Goal: Find specific page/section: Find specific page/section

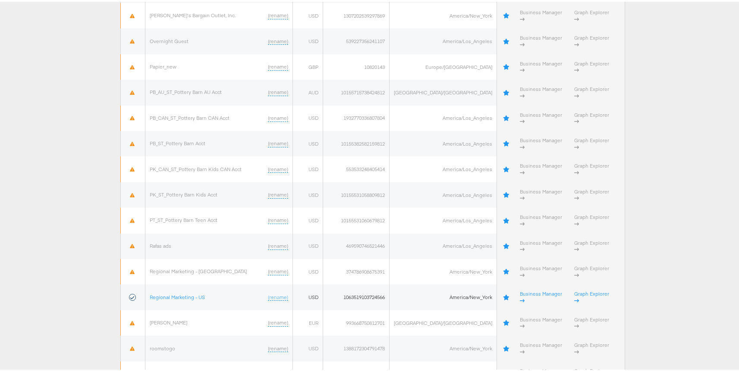
scroll to position [2045, 0]
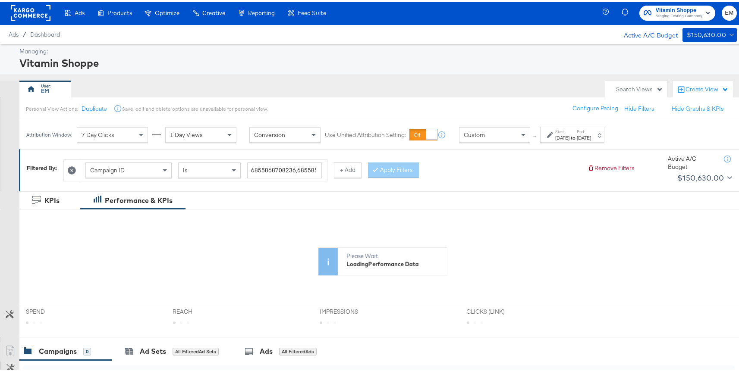
scroll to position [2, 0]
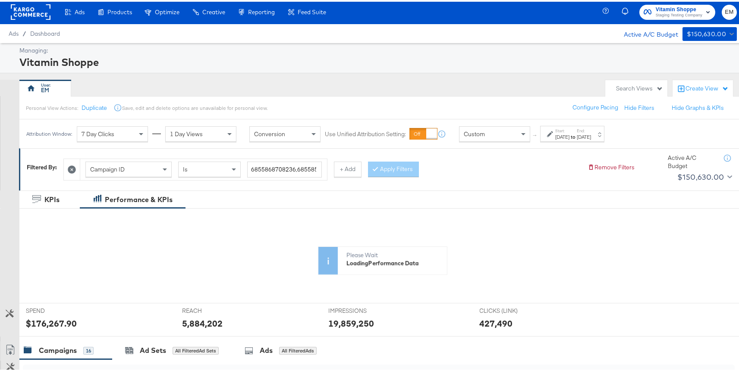
click at [625, 83] on div "Search Views" at bounding box center [639, 87] width 47 height 8
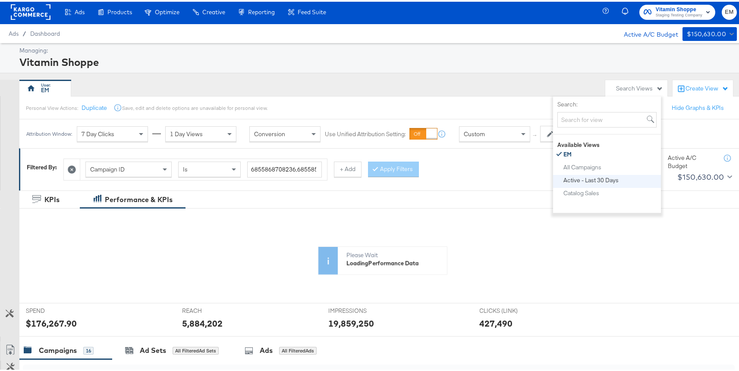
scroll to position [5, 0]
click at [578, 35] on div "Ads / Dashboard Active A/C Budget $150,630.00" at bounding box center [372, 31] width 745 height 19
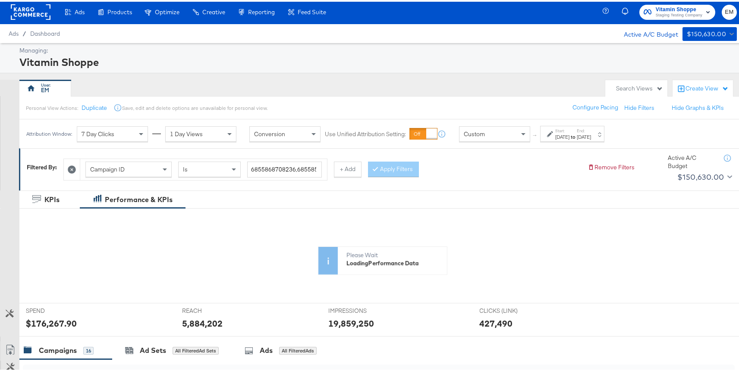
click at [688, 82] on div "Create View" at bounding box center [703, 87] width 60 height 17
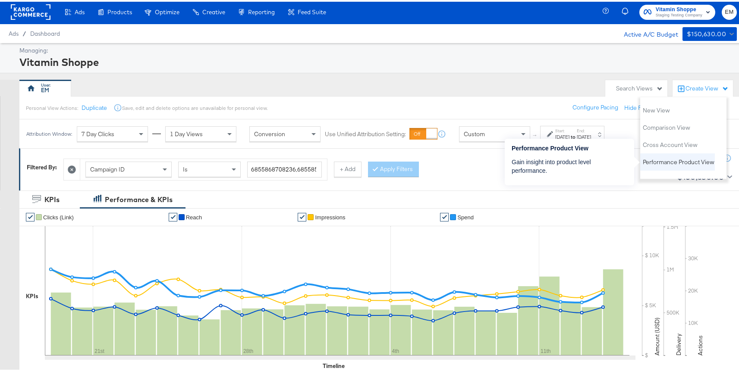
click at [654, 157] on span "Performance Product View" at bounding box center [679, 161] width 72 height 8
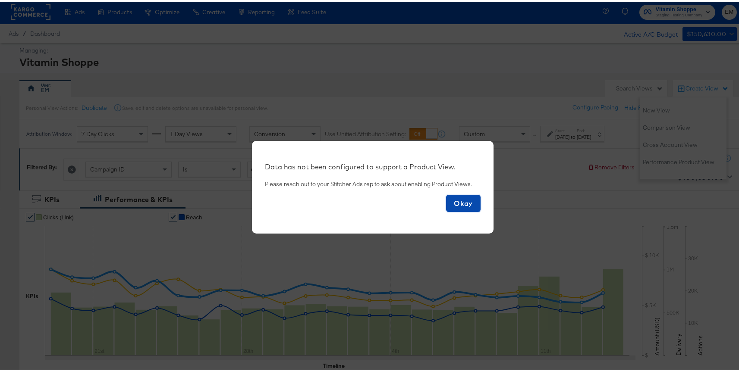
click at [452, 203] on span "Okay" at bounding box center [464, 202] width 28 height 12
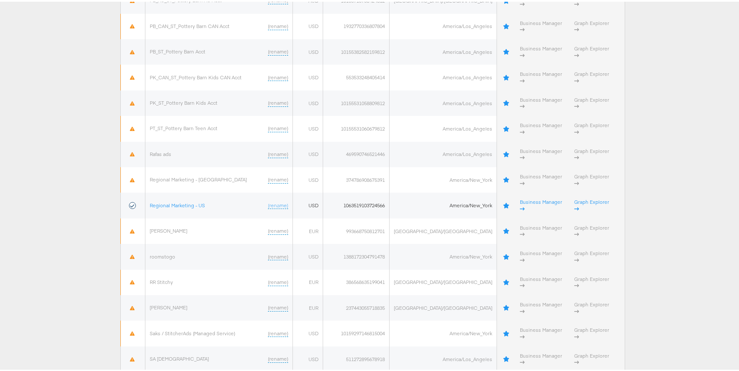
scroll to position [2045, 0]
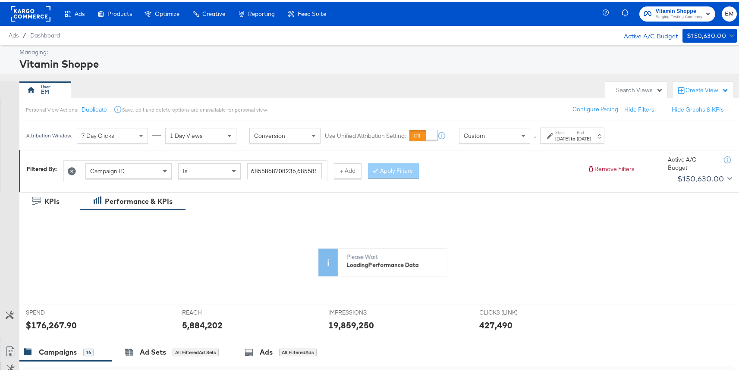
click at [626, 89] on div "Search Views" at bounding box center [639, 89] width 47 height 8
click at [692, 89] on div "Create View" at bounding box center [707, 89] width 43 height 9
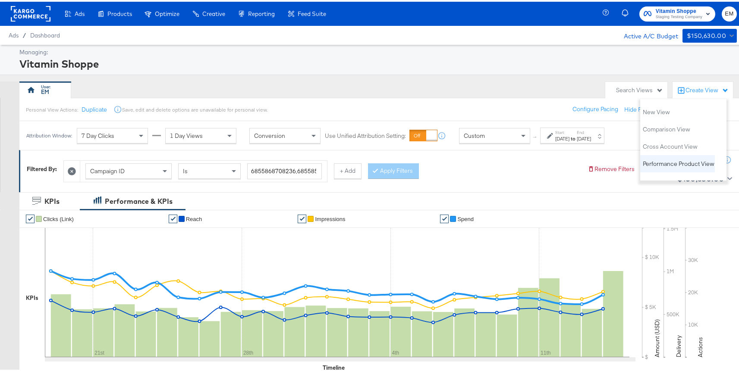
click at [663, 162] on span "Performance Product View" at bounding box center [679, 162] width 72 height 8
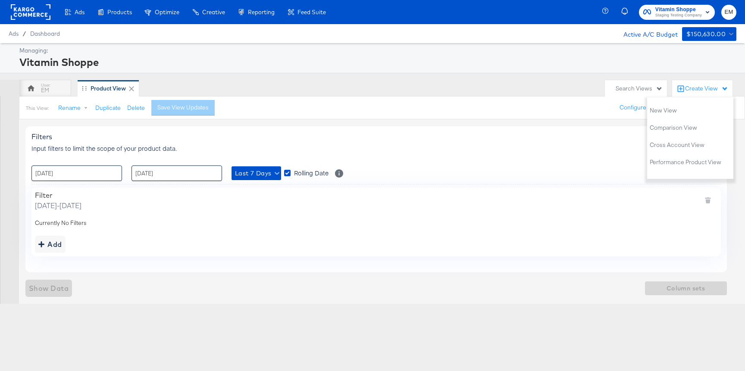
click at [428, 128] on div "Filters Input filters to limit the scope of your product data. Export View : 16…" at bounding box center [376, 199] width 702 height 146
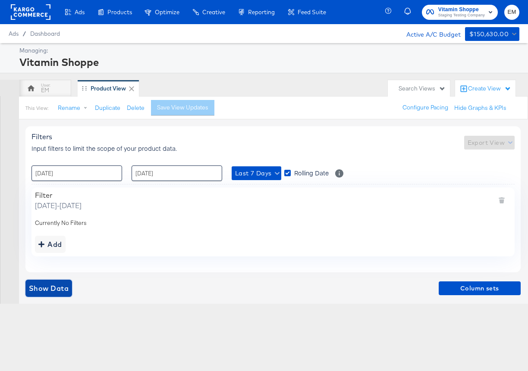
click at [41, 295] on button "Show Data" at bounding box center [48, 288] width 47 height 17
click at [300, 284] on div "Show Data Column sets" at bounding box center [272, 288] width 495 height 17
click at [58, 284] on span "Show Data" at bounding box center [49, 289] width 40 height 12
